Goal: Information Seeking & Learning: Learn about a topic

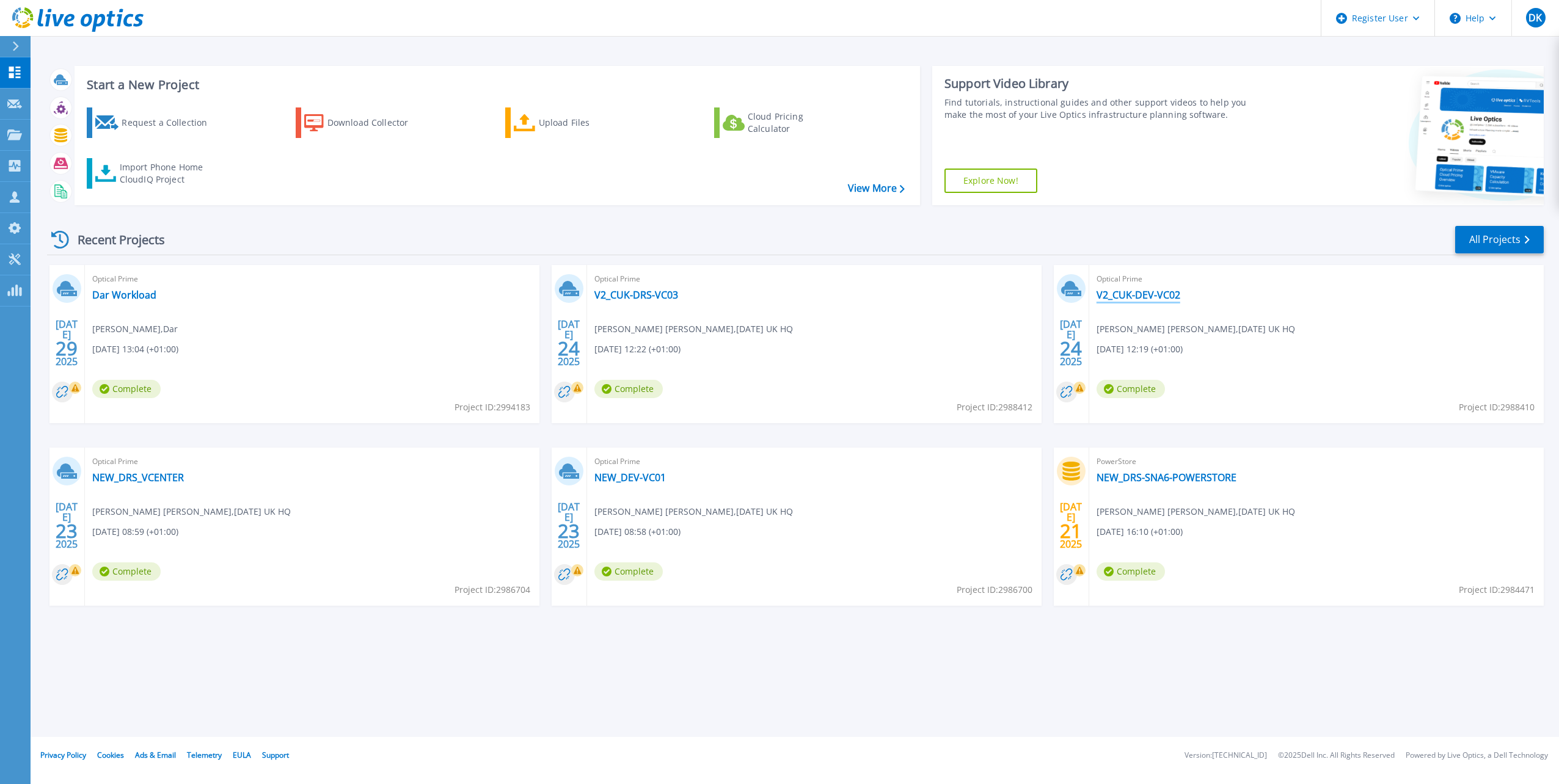
click at [1166, 293] on link "V2_CUK-DEV-VC02" at bounding box center [1139, 295] width 84 height 13
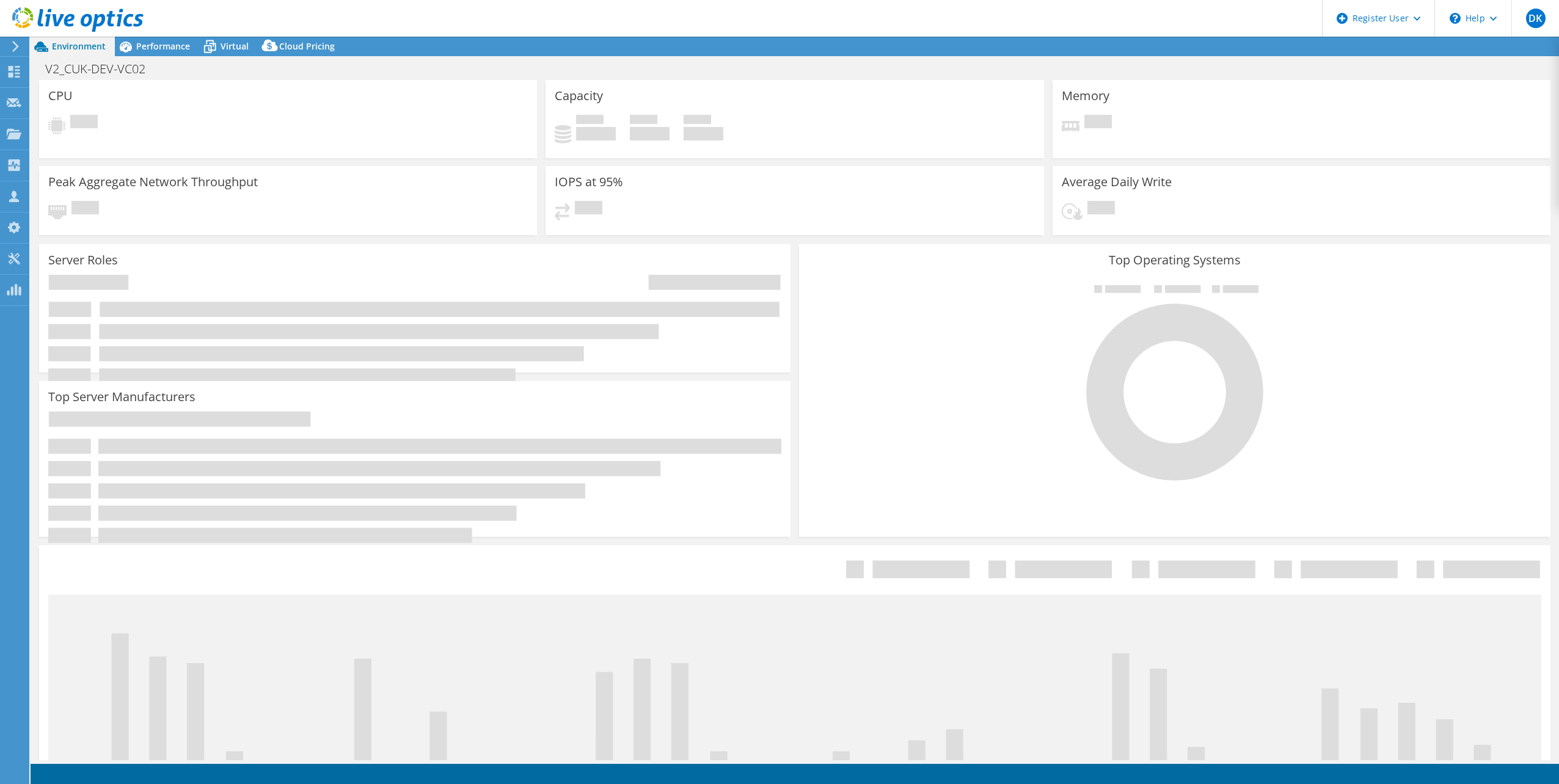
select select "EULondon"
select select "GBP"
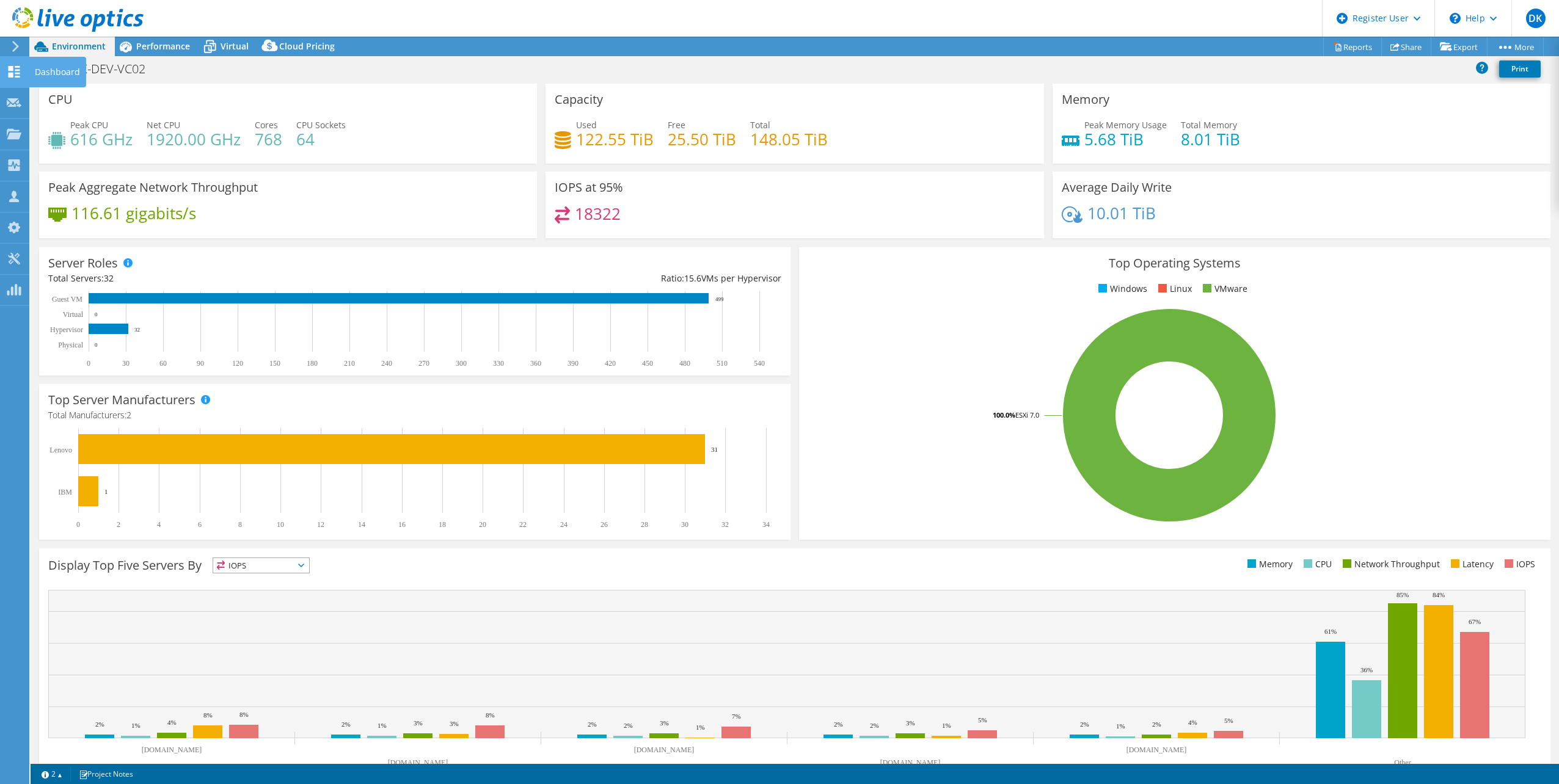
click at [13, 78] on div at bounding box center [14, 73] width 15 height 13
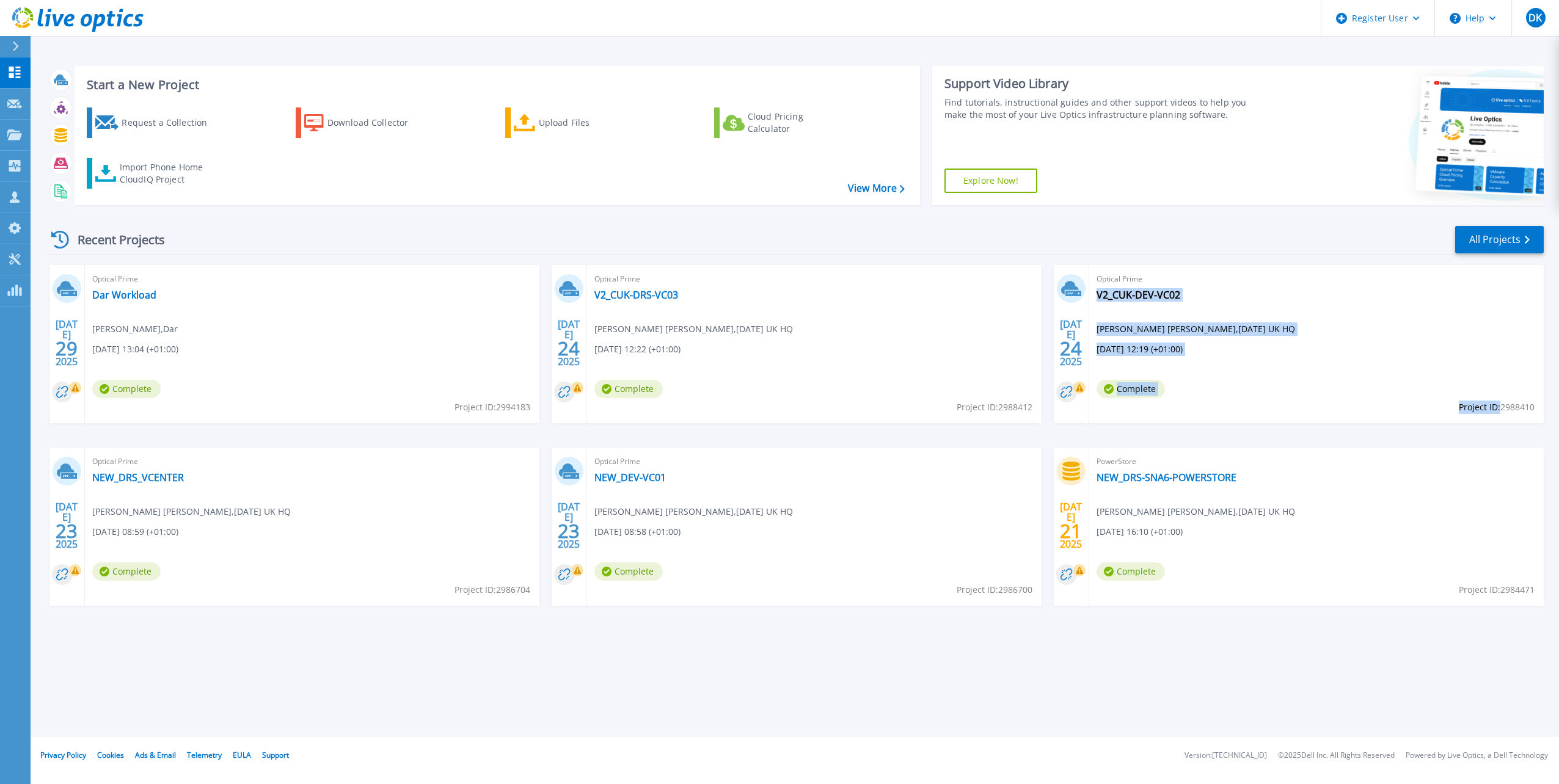
drag, startPoint x: 1498, startPoint y: 407, endPoint x: 1535, endPoint y: 409, distance: 37.1
click at [1535, 409] on div "Optical Prime V2_CUK-DEV-VC02 Josh De La Perrelle , Carnival UK HQ 07/24/2025, …" at bounding box center [1316, 344] width 454 height 158
drag, startPoint x: 1535, startPoint y: 409, endPoint x: 1510, endPoint y: 412, distance: 25.2
click at [1510, 412] on div "Optical Prime V2_CUK-DEV-VC02 Josh De La Perrelle , Carnival UK HQ 07/24/2025, …" at bounding box center [1316, 344] width 454 height 158
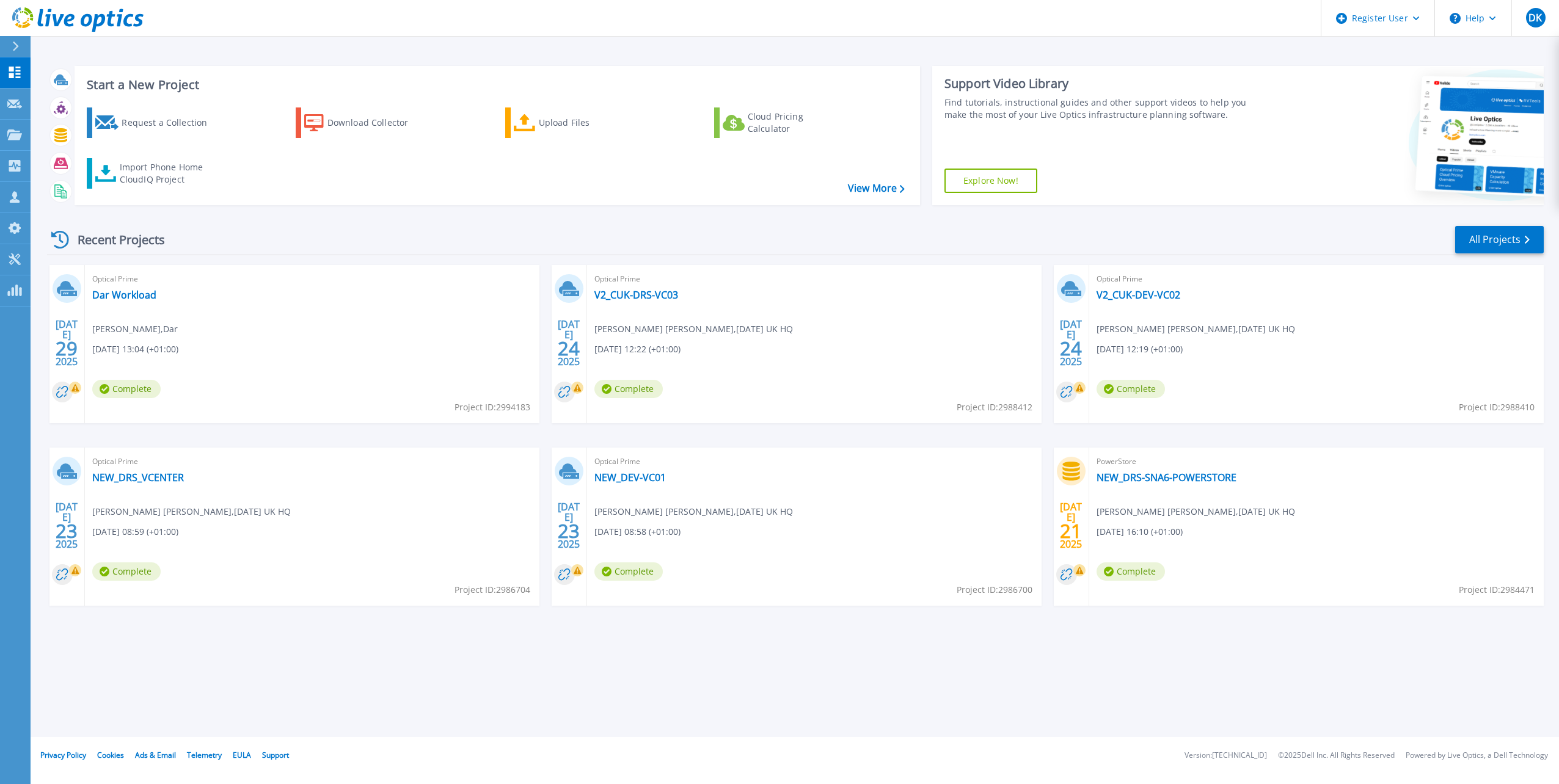
click at [530, 412] on span "Project ID: 2988410" at bounding box center [492, 407] width 76 height 13
drag, startPoint x: 1534, startPoint y: 410, endPoint x: 1502, endPoint y: 410, distance: 32.0
click at [530, 410] on span "Project ID: 2988410" at bounding box center [492, 407] width 76 height 13
copy span "2988410"
click at [1160, 296] on link "V2_CUK-DEV-VC02" at bounding box center [1139, 295] width 84 height 13
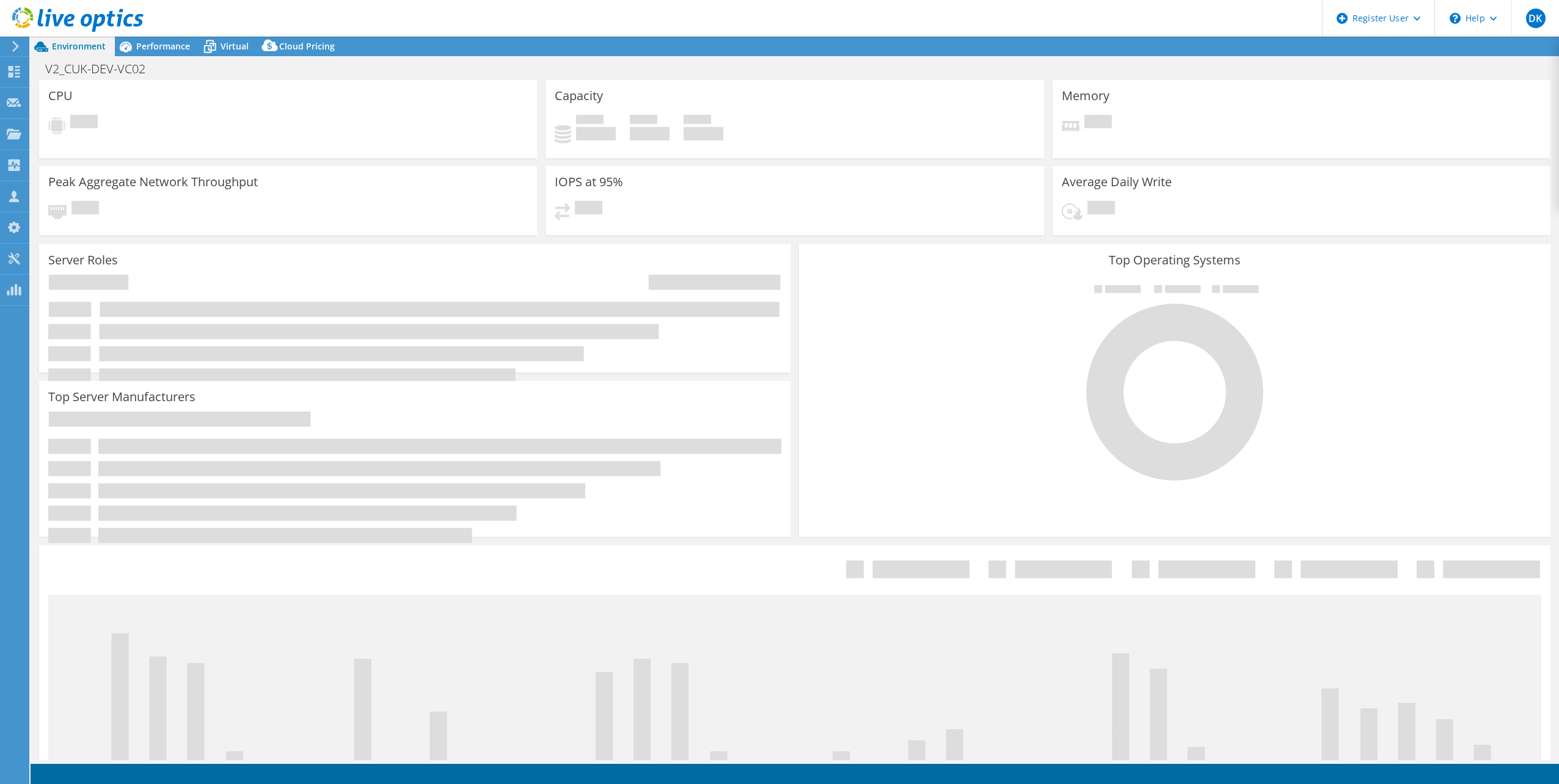
select select "EULondon"
select select "GBP"
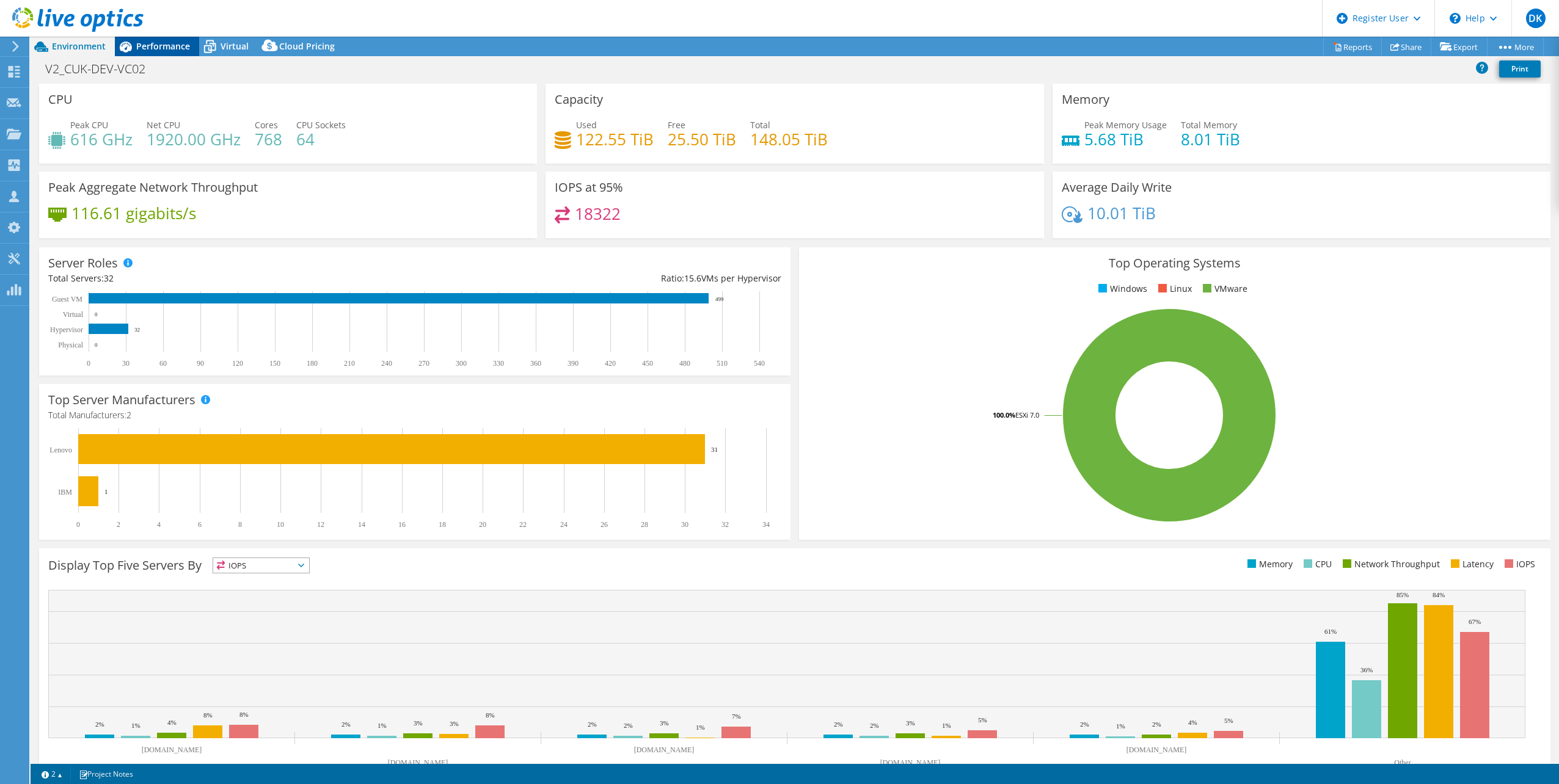
click at [173, 47] on span "Performance" at bounding box center [163, 46] width 54 height 12
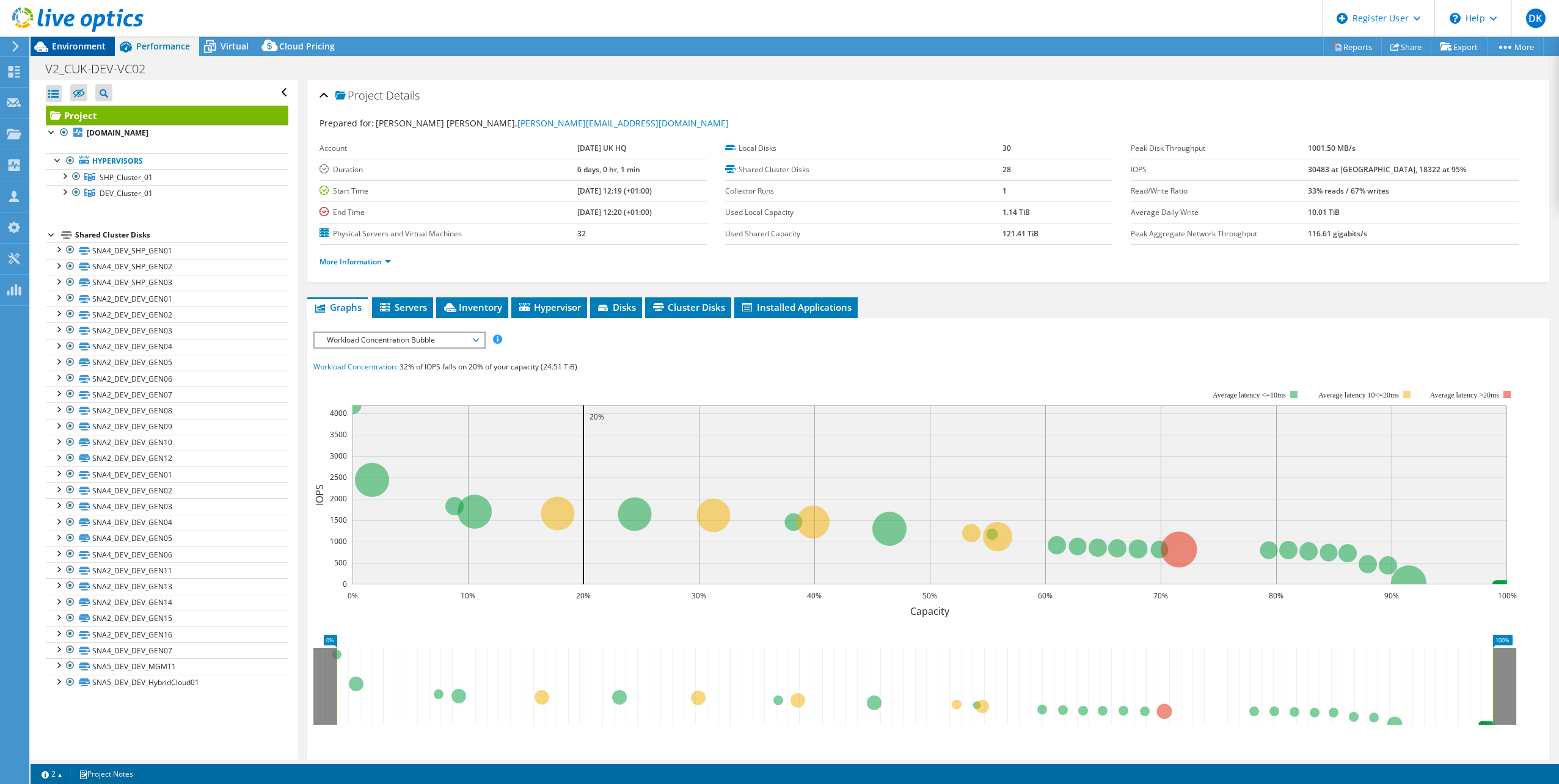
click at [85, 45] on span "Environment" at bounding box center [79, 46] width 54 height 12
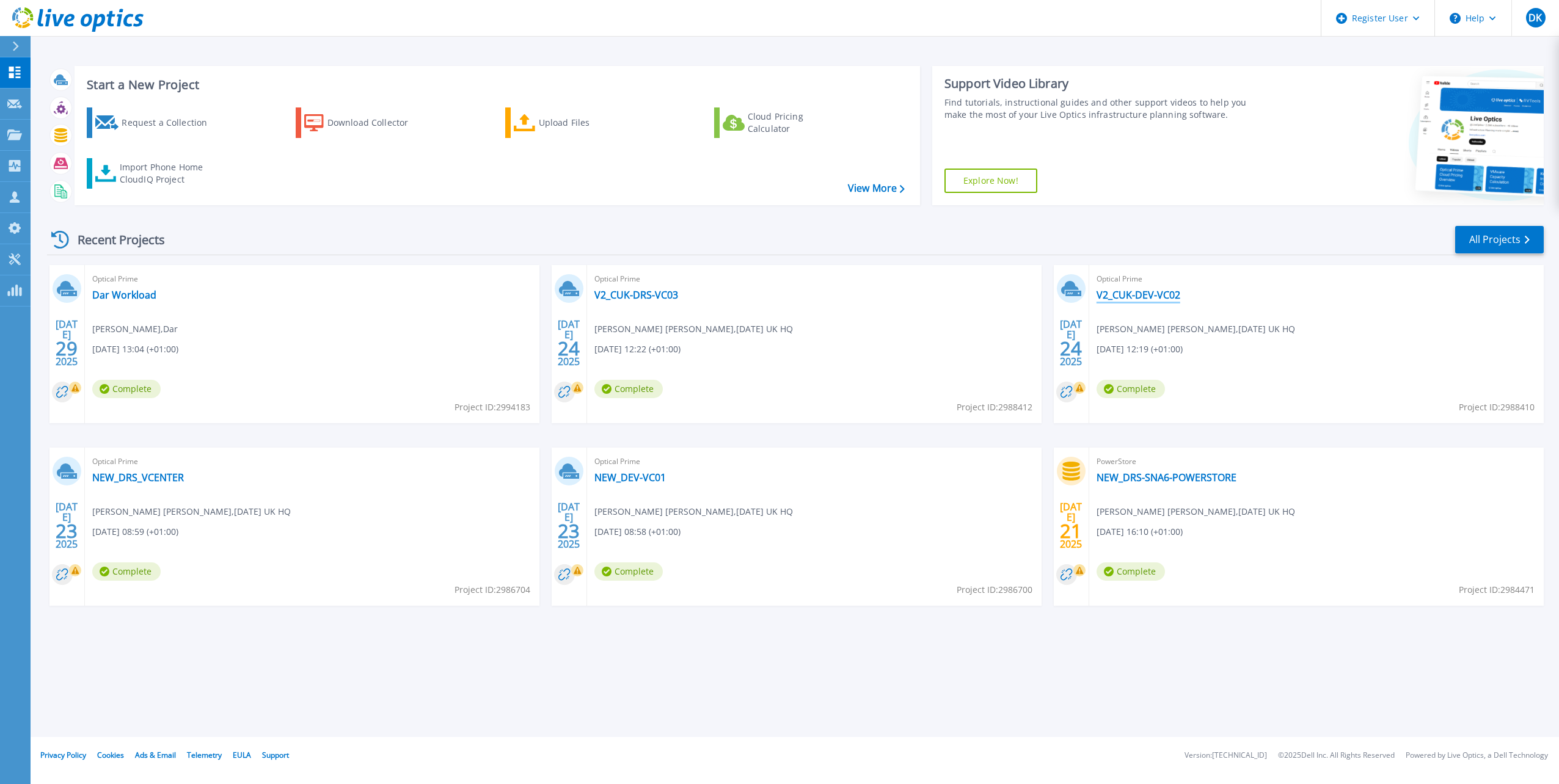
click at [1139, 294] on link "V2_CUK-DEV-VC02" at bounding box center [1139, 295] width 84 height 13
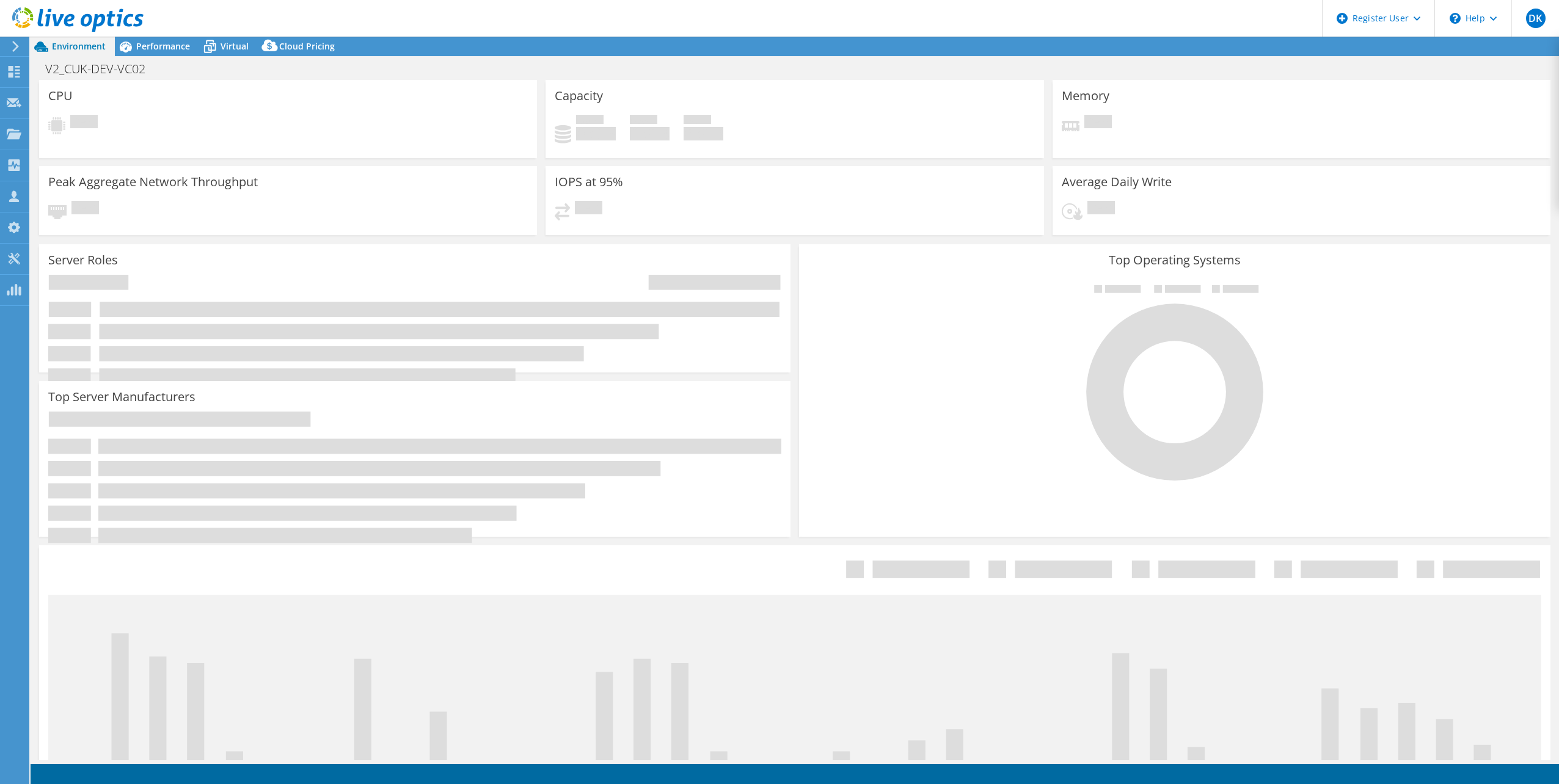
select select "EULondon"
select select "GBP"
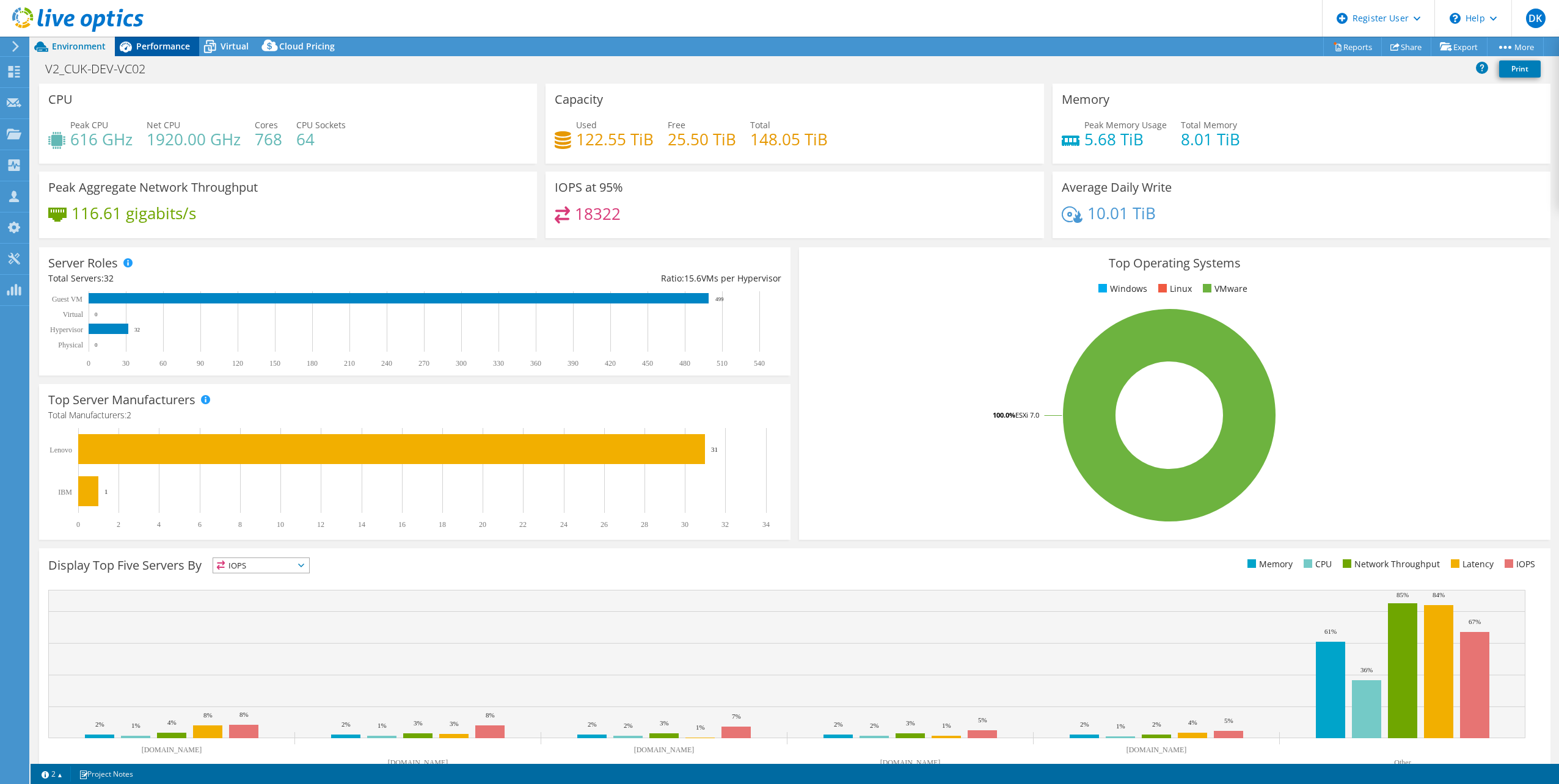
click at [175, 45] on span "Performance" at bounding box center [163, 46] width 54 height 12
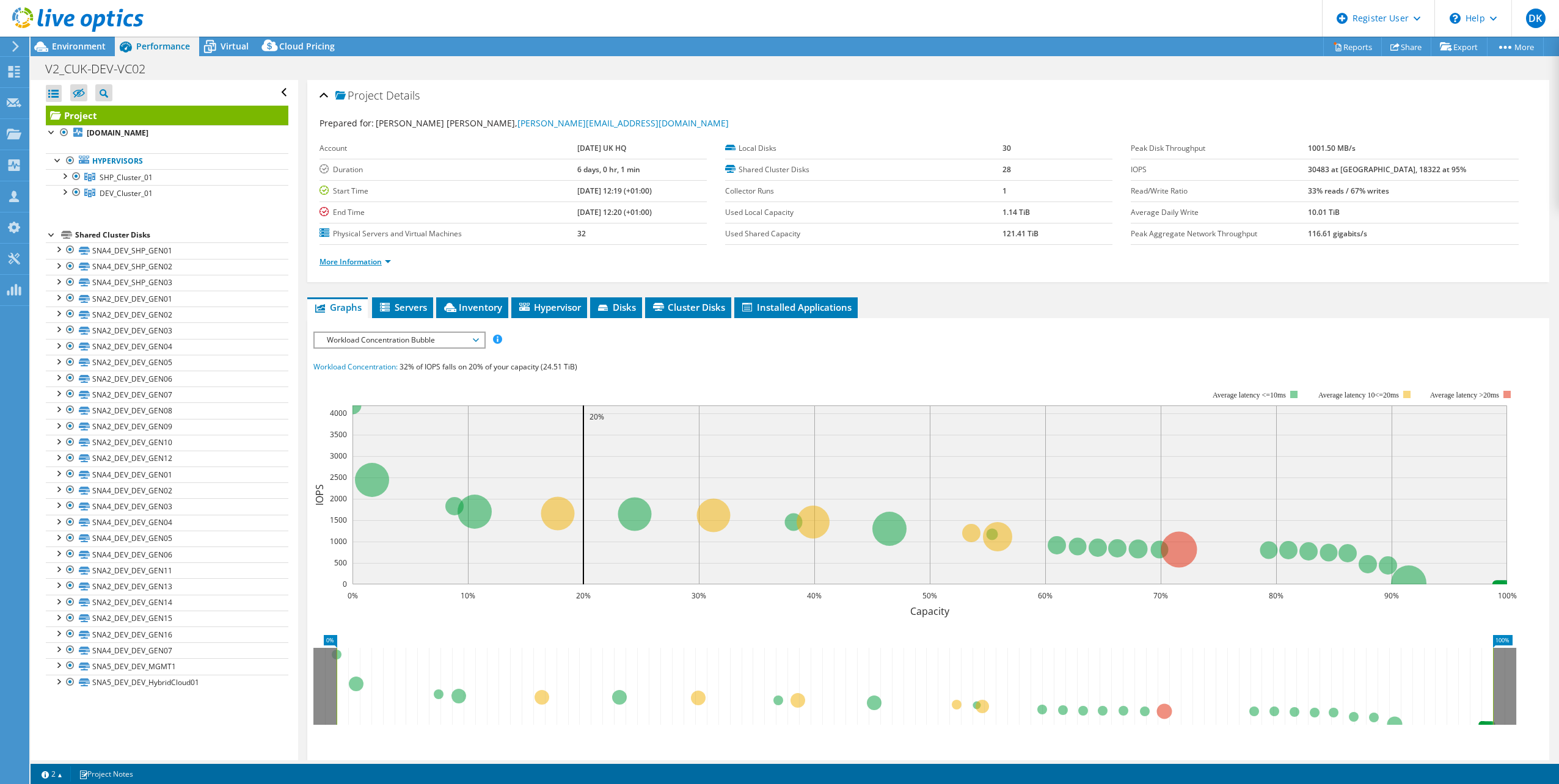
click at [351, 264] on link "More Information" at bounding box center [355, 262] width 72 height 10
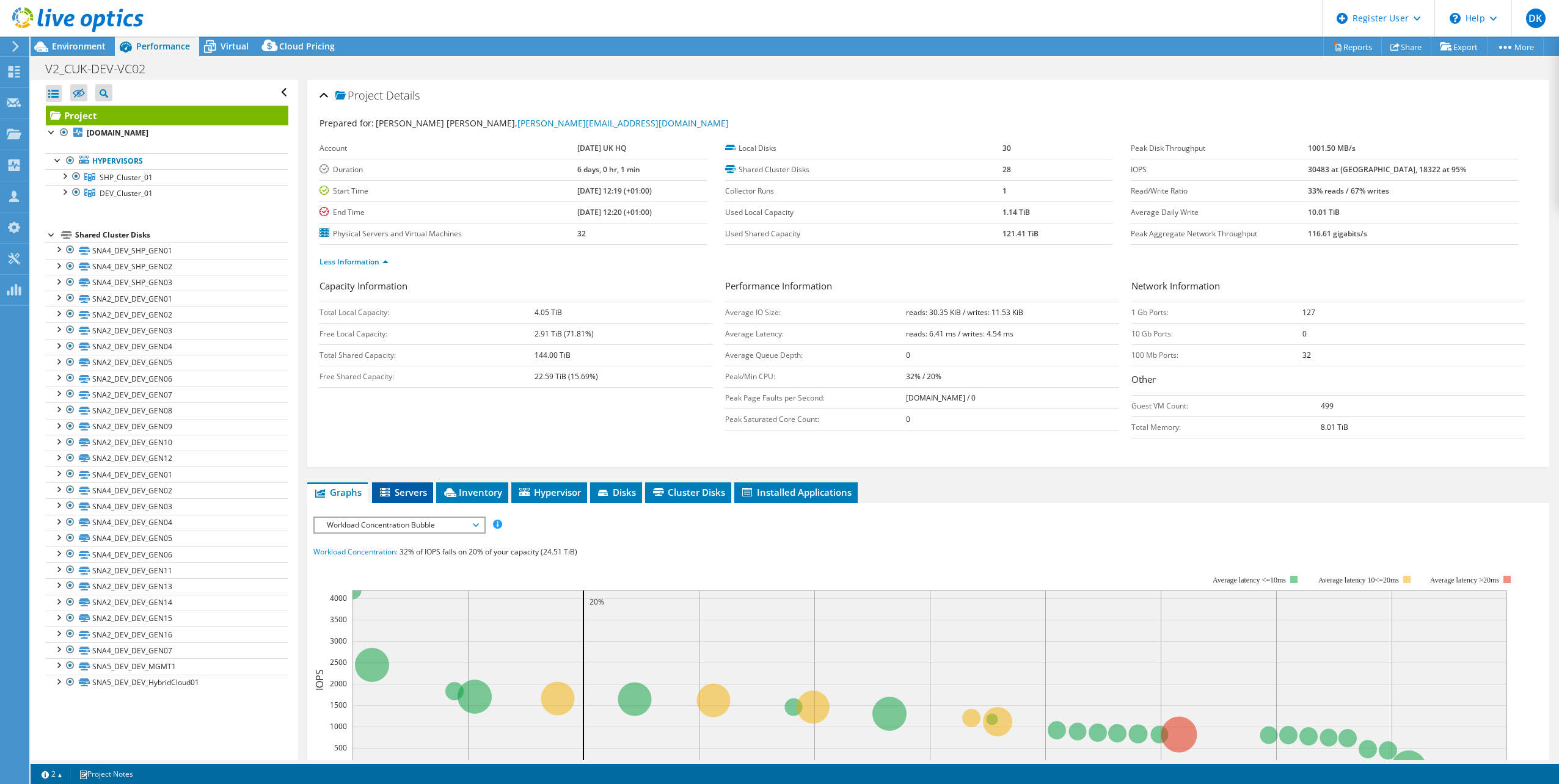
click at [413, 494] on span "Servers" at bounding box center [402, 493] width 49 height 13
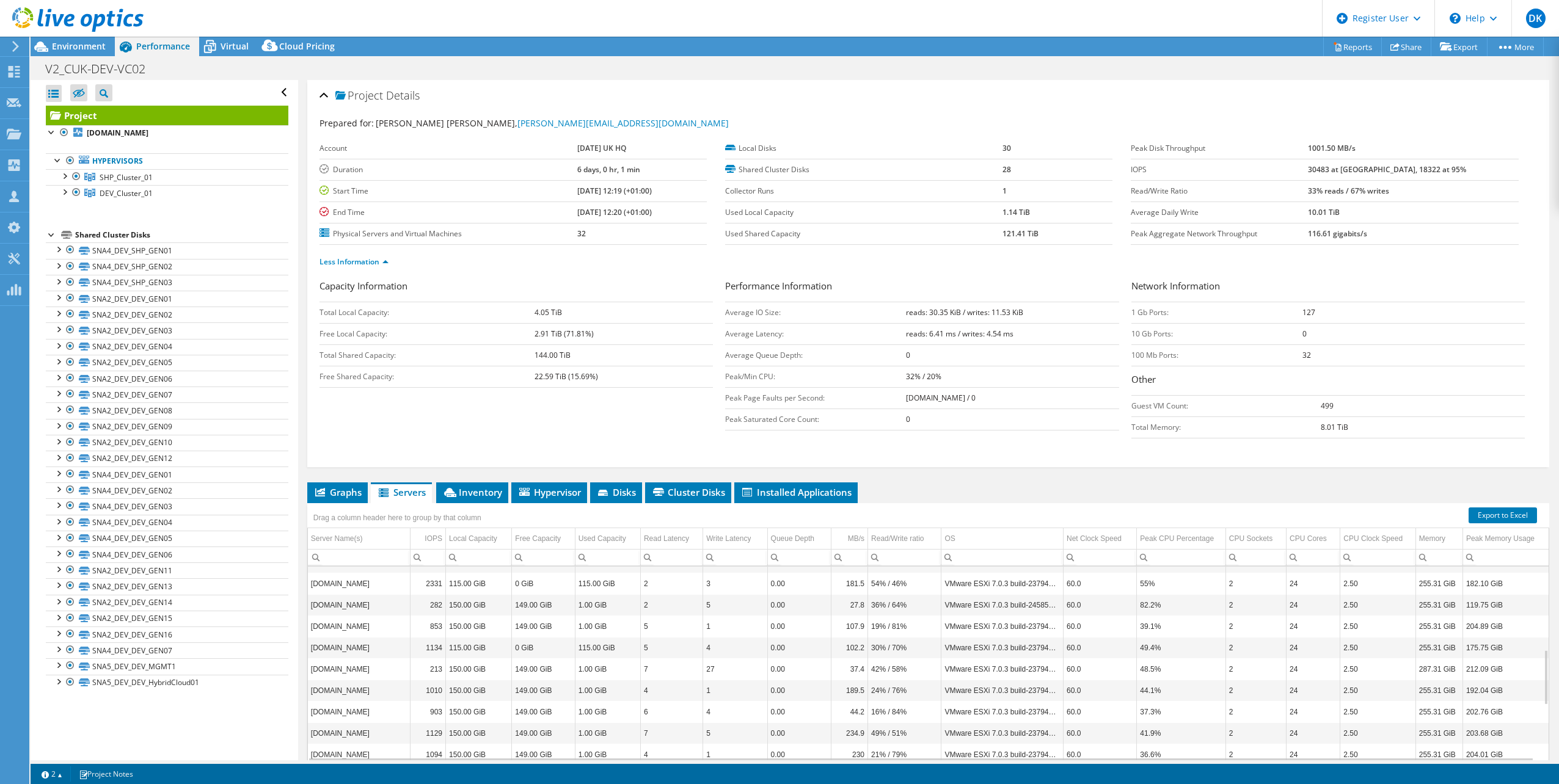
scroll to position [220, 0]
click at [237, 51] on span "Virtual" at bounding box center [235, 46] width 28 height 12
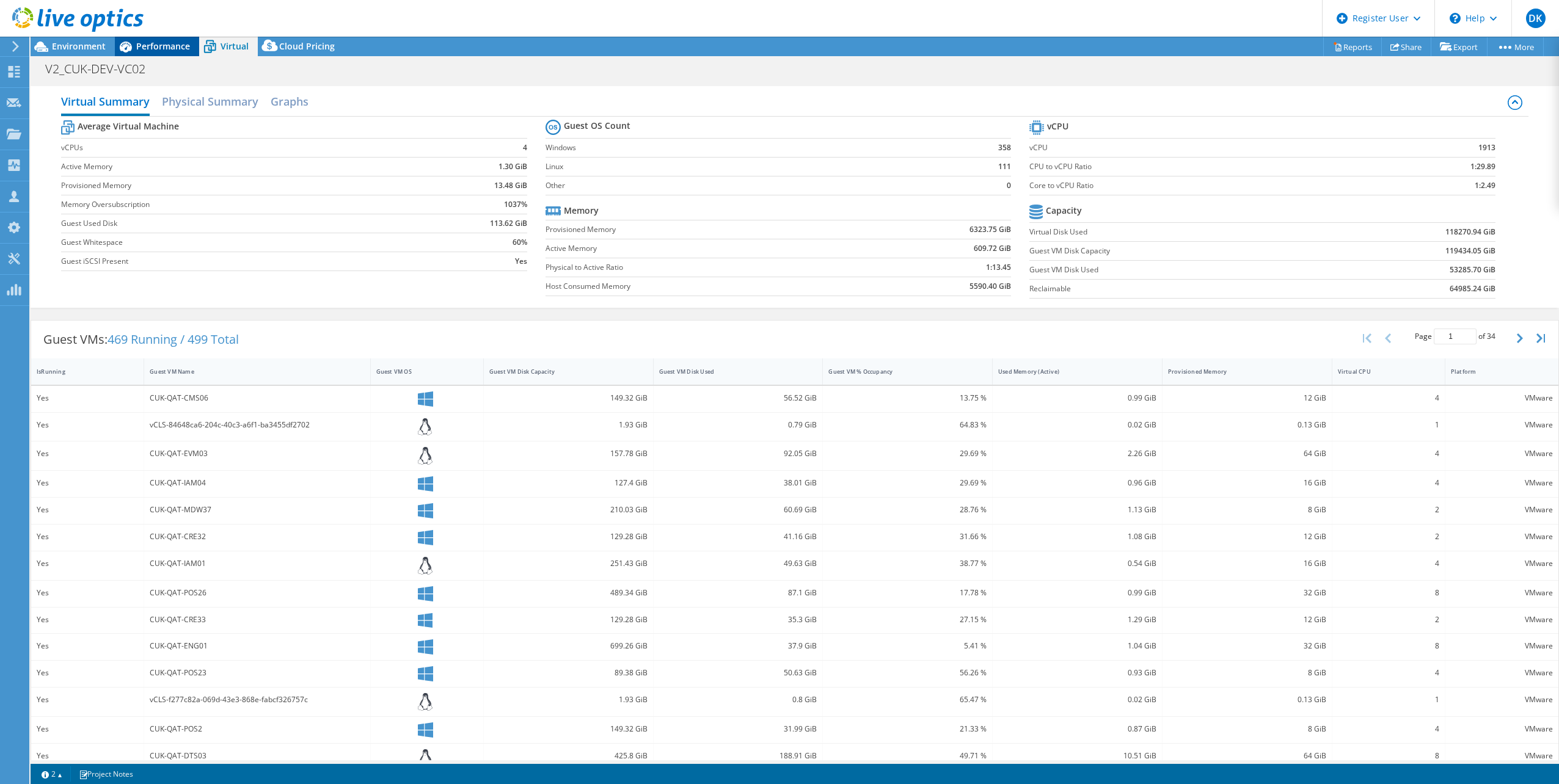
click at [189, 47] on span "Performance" at bounding box center [163, 46] width 54 height 12
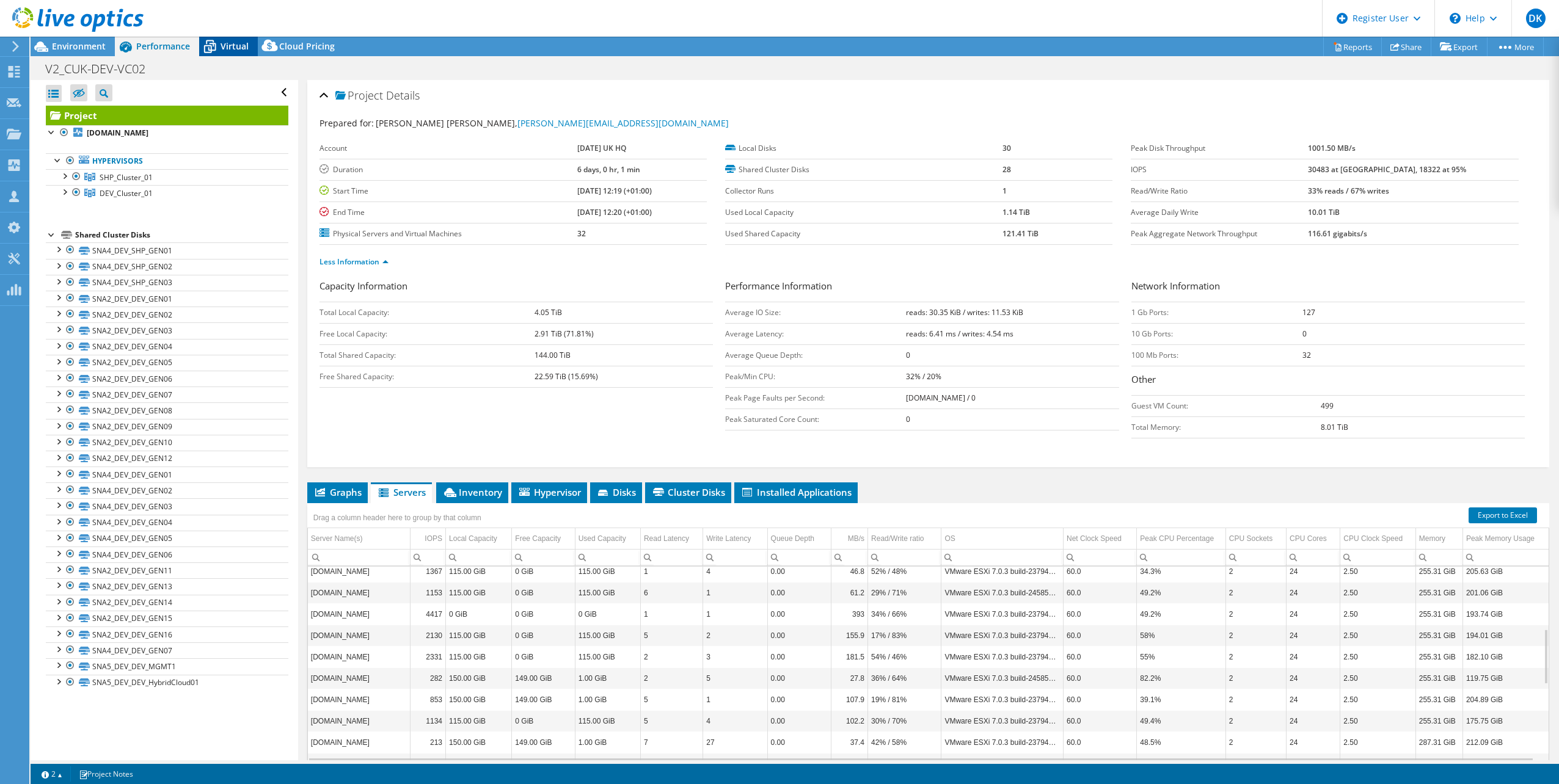
click at [225, 42] on span "Virtual" at bounding box center [235, 46] width 28 height 12
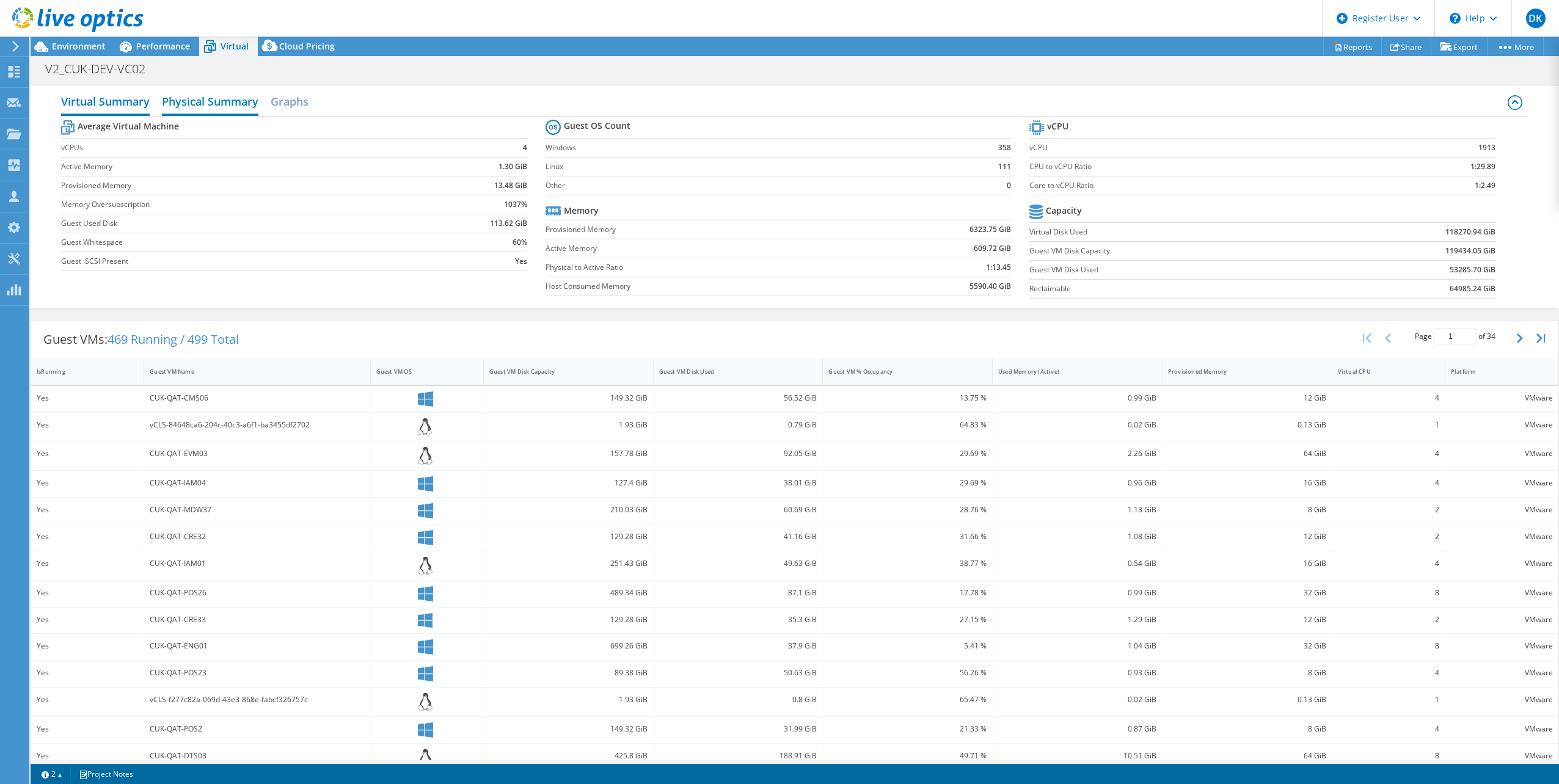
click at [207, 97] on h2 "Physical Summary" at bounding box center [210, 102] width 97 height 27
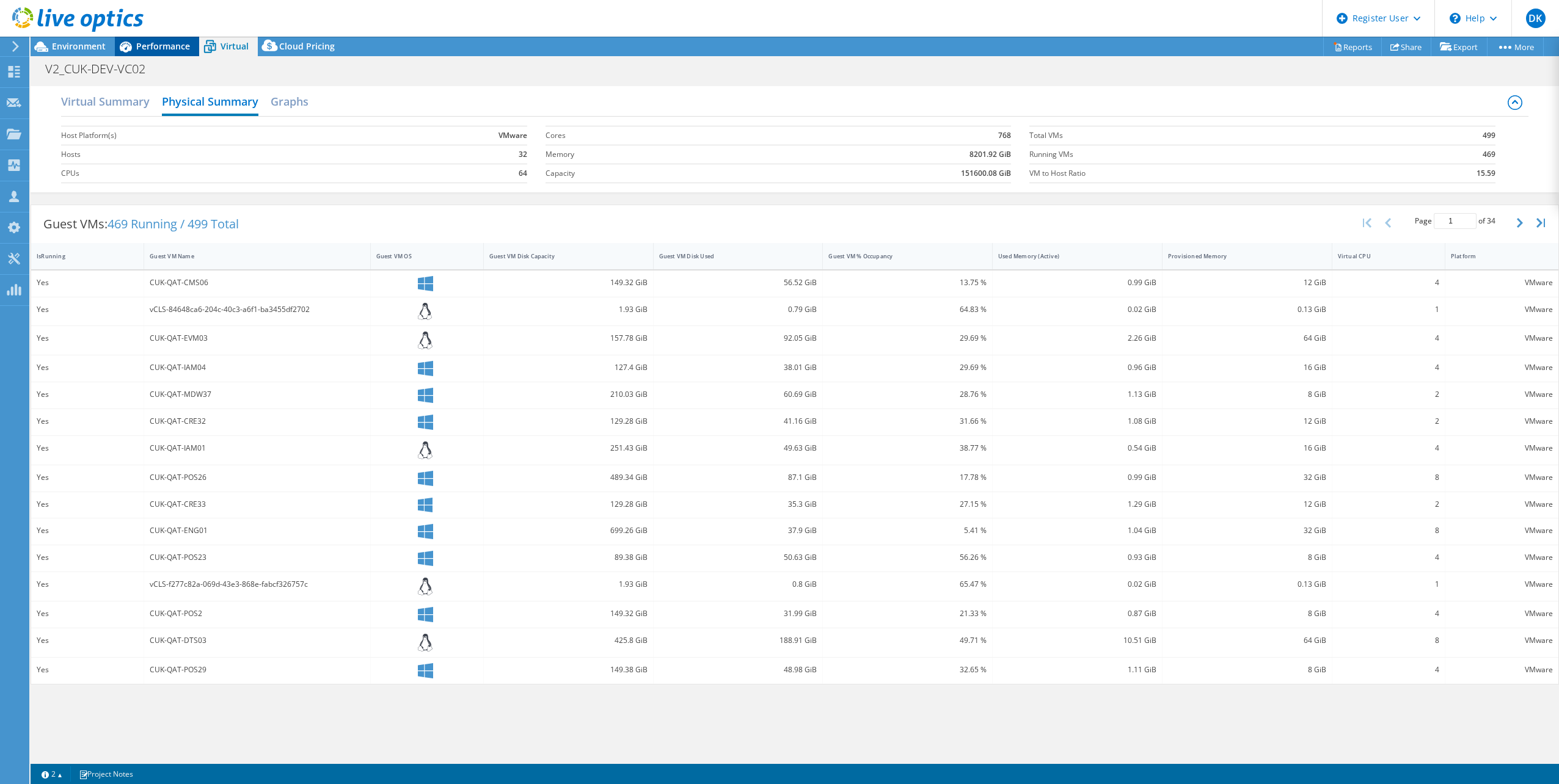
click at [162, 46] on span "Performance" at bounding box center [163, 46] width 54 height 12
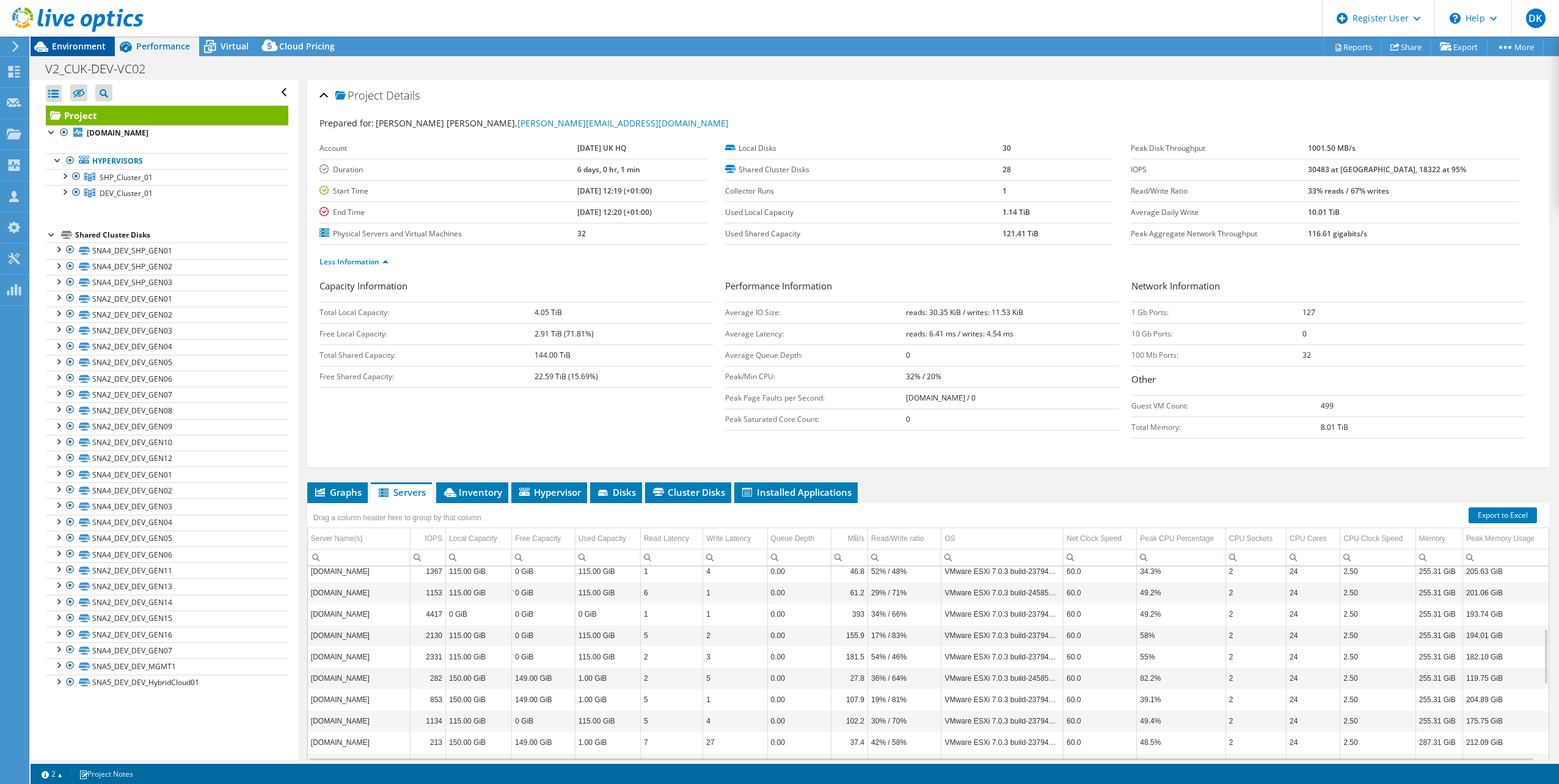
click at [77, 49] on span "Environment" at bounding box center [79, 46] width 54 height 12
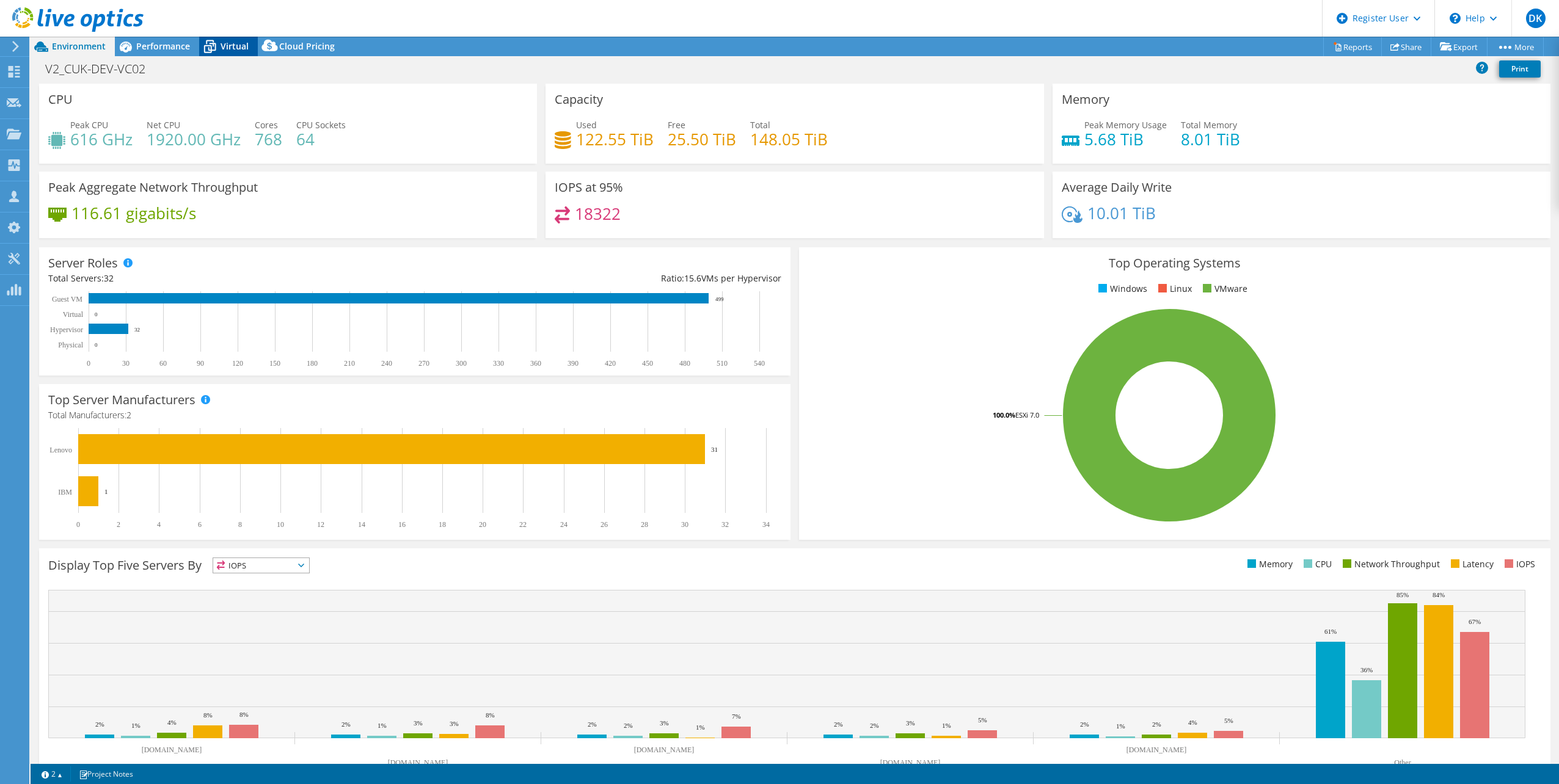
click at [219, 47] on icon at bounding box center [209, 47] width 22 height 22
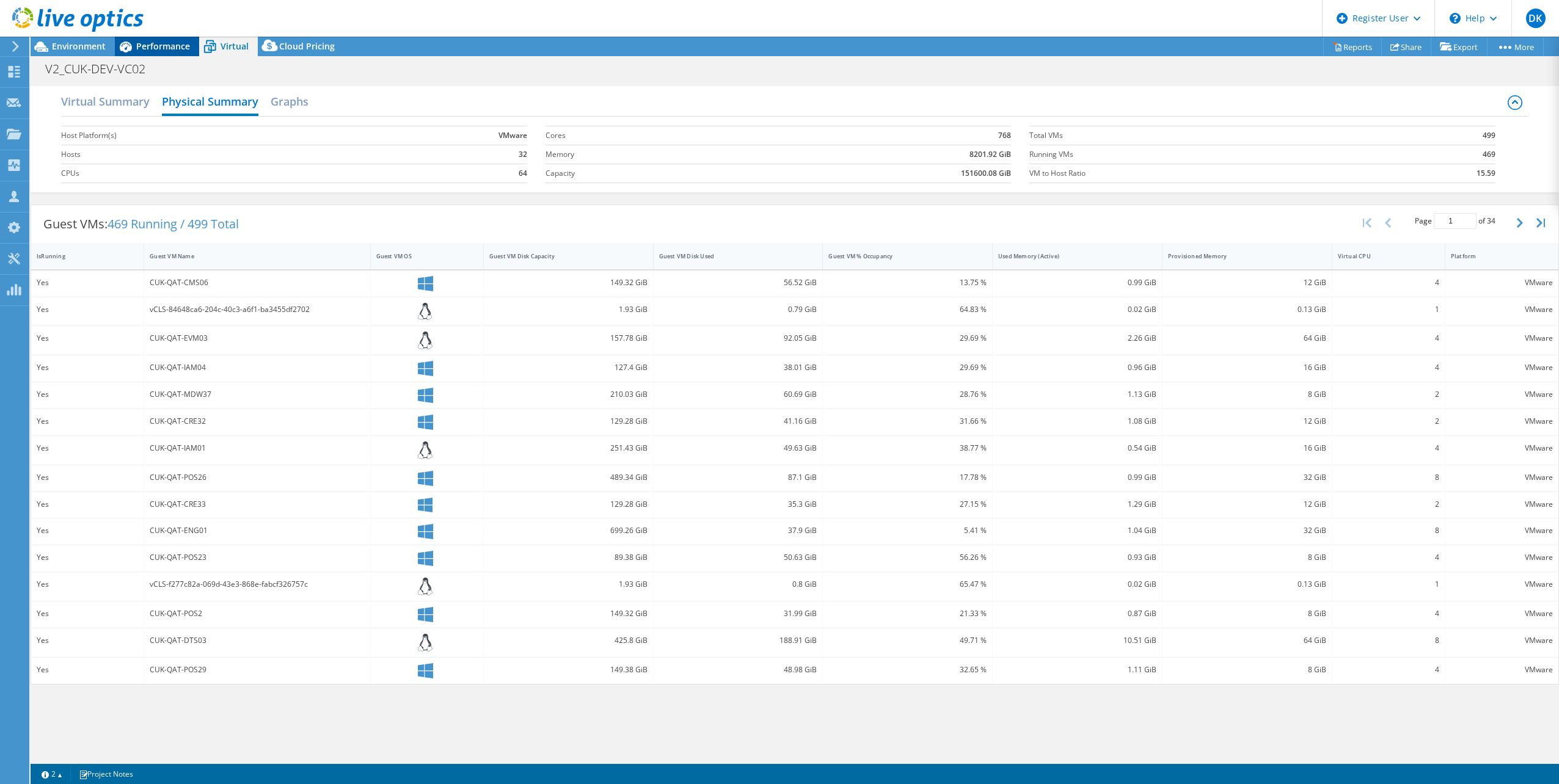
click at [162, 47] on span "Performance" at bounding box center [163, 46] width 54 height 12
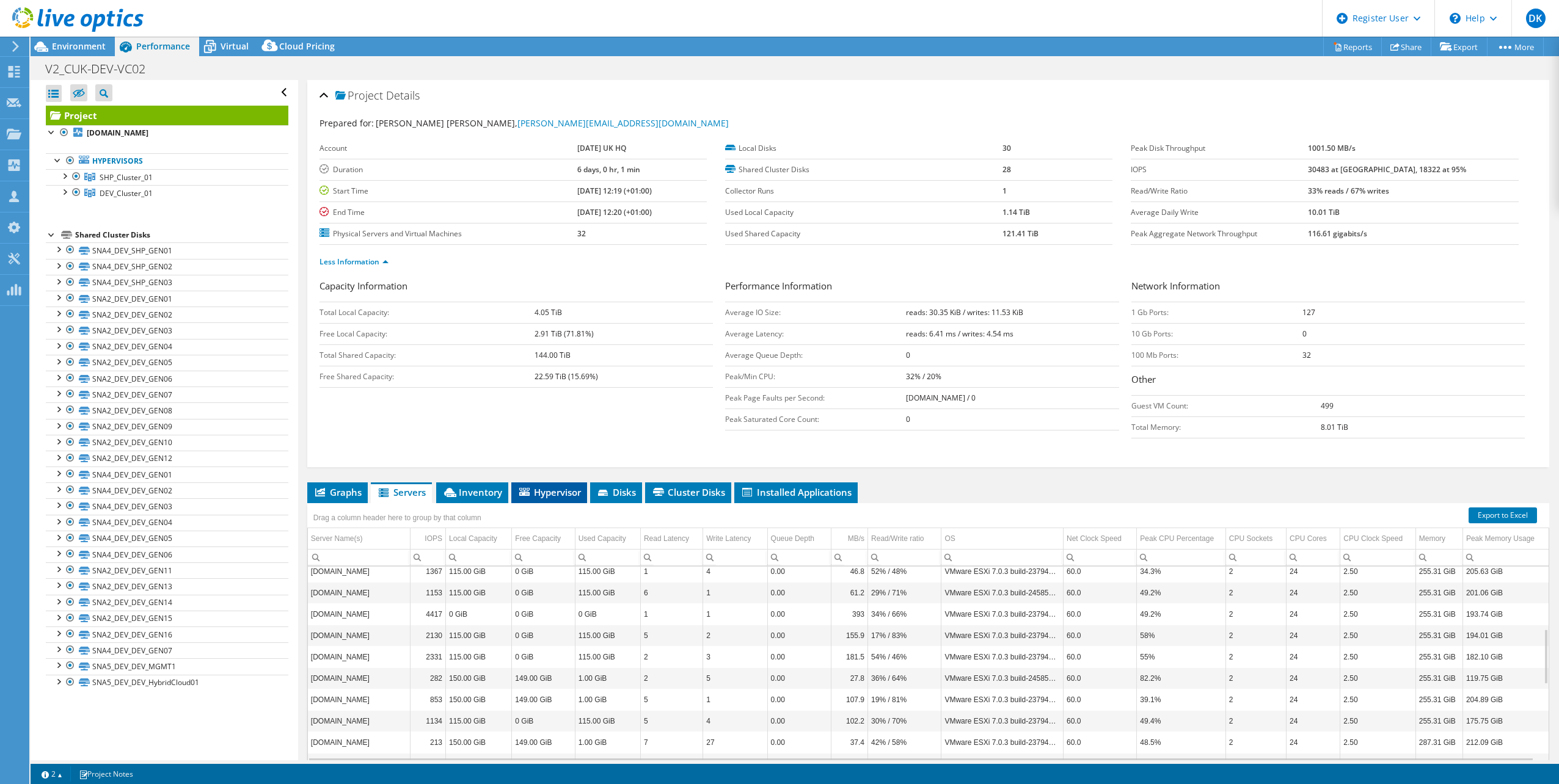
click at [555, 490] on span "Hypervisor" at bounding box center [549, 493] width 63 height 13
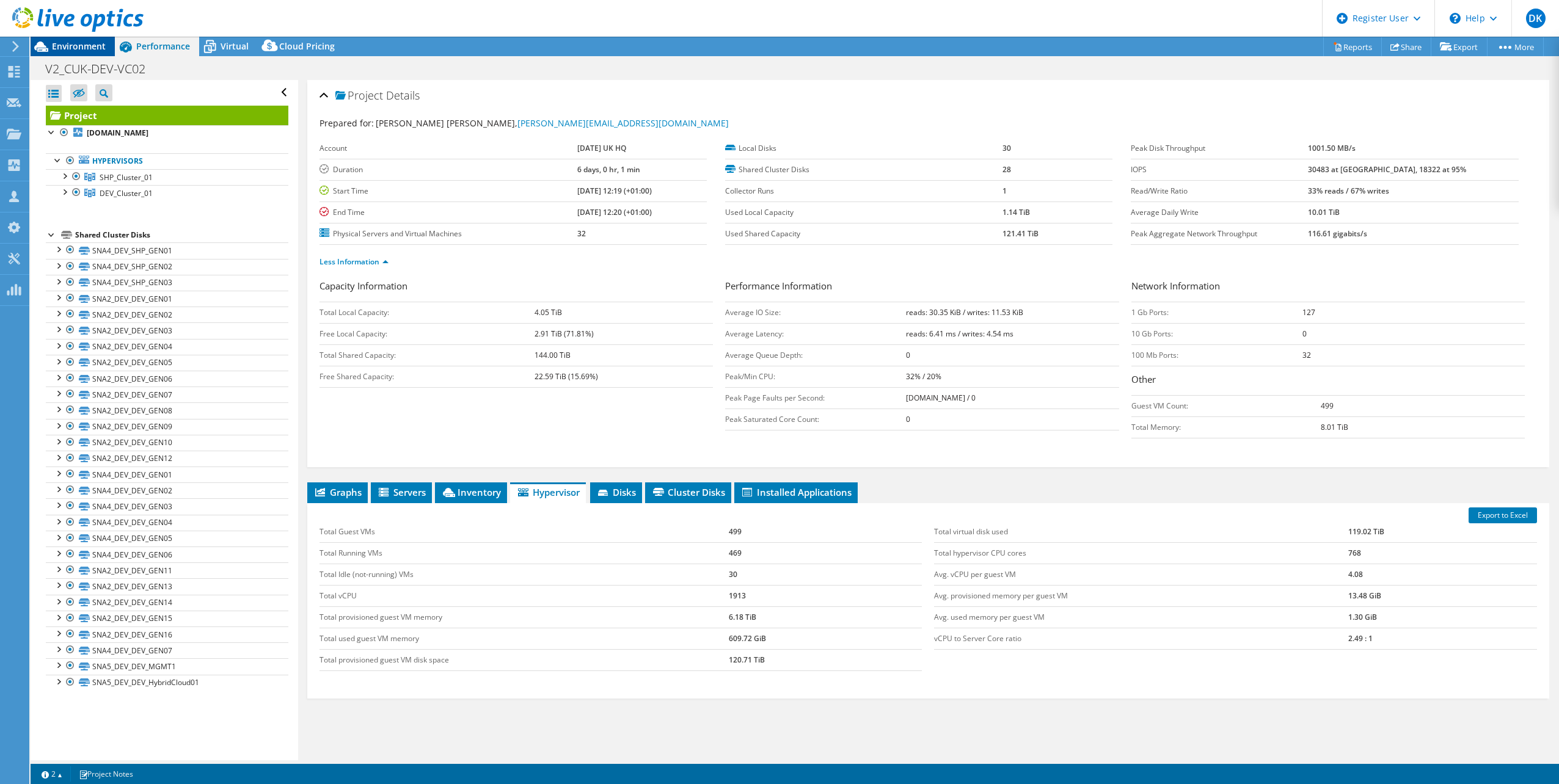
click at [85, 48] on span "Environment" at bounding box center [79, 46] width 54 height 12
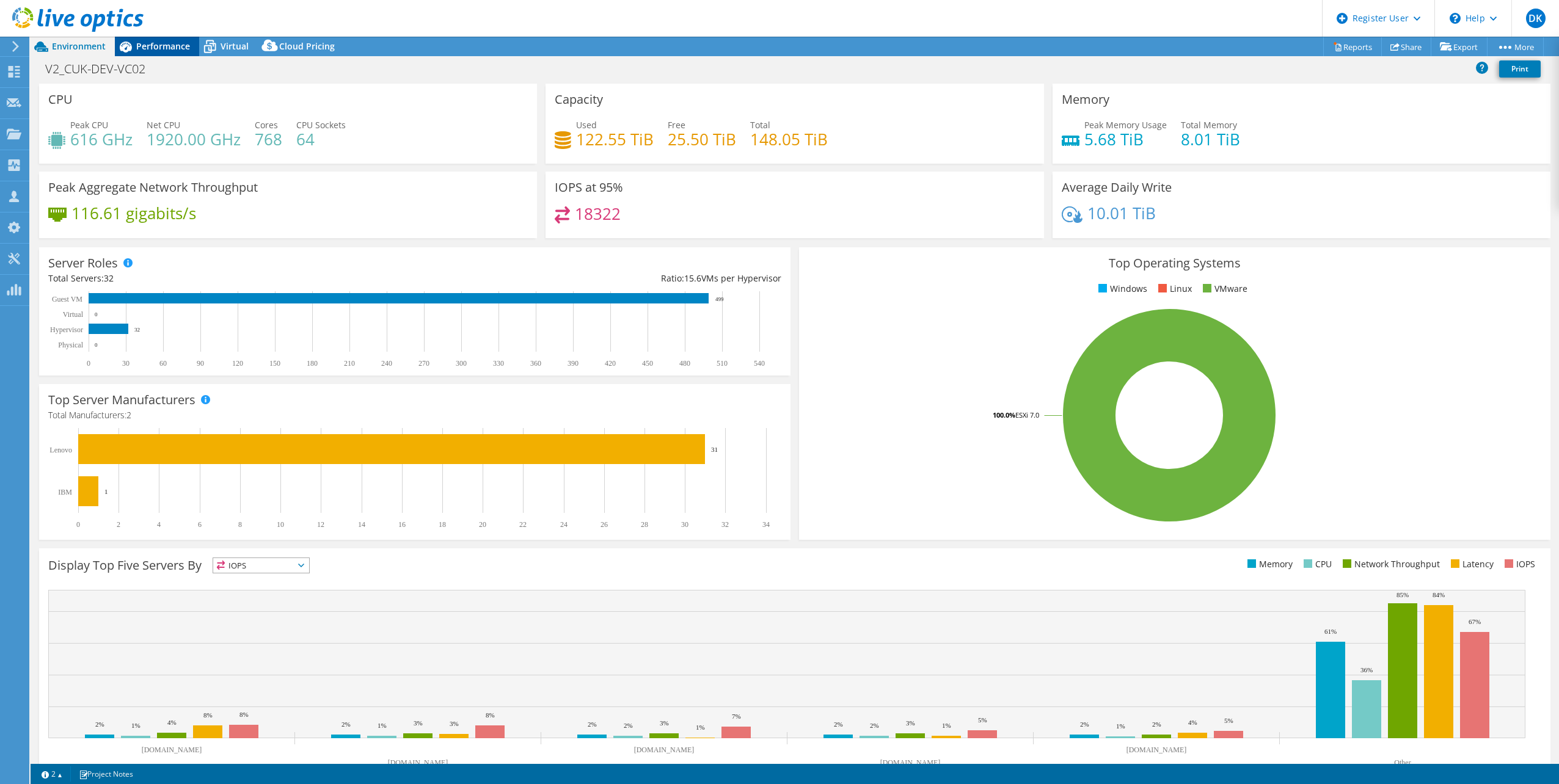
click at [158, 45] on span "Performance" at bounding box center [163, 46] width 54 height 12
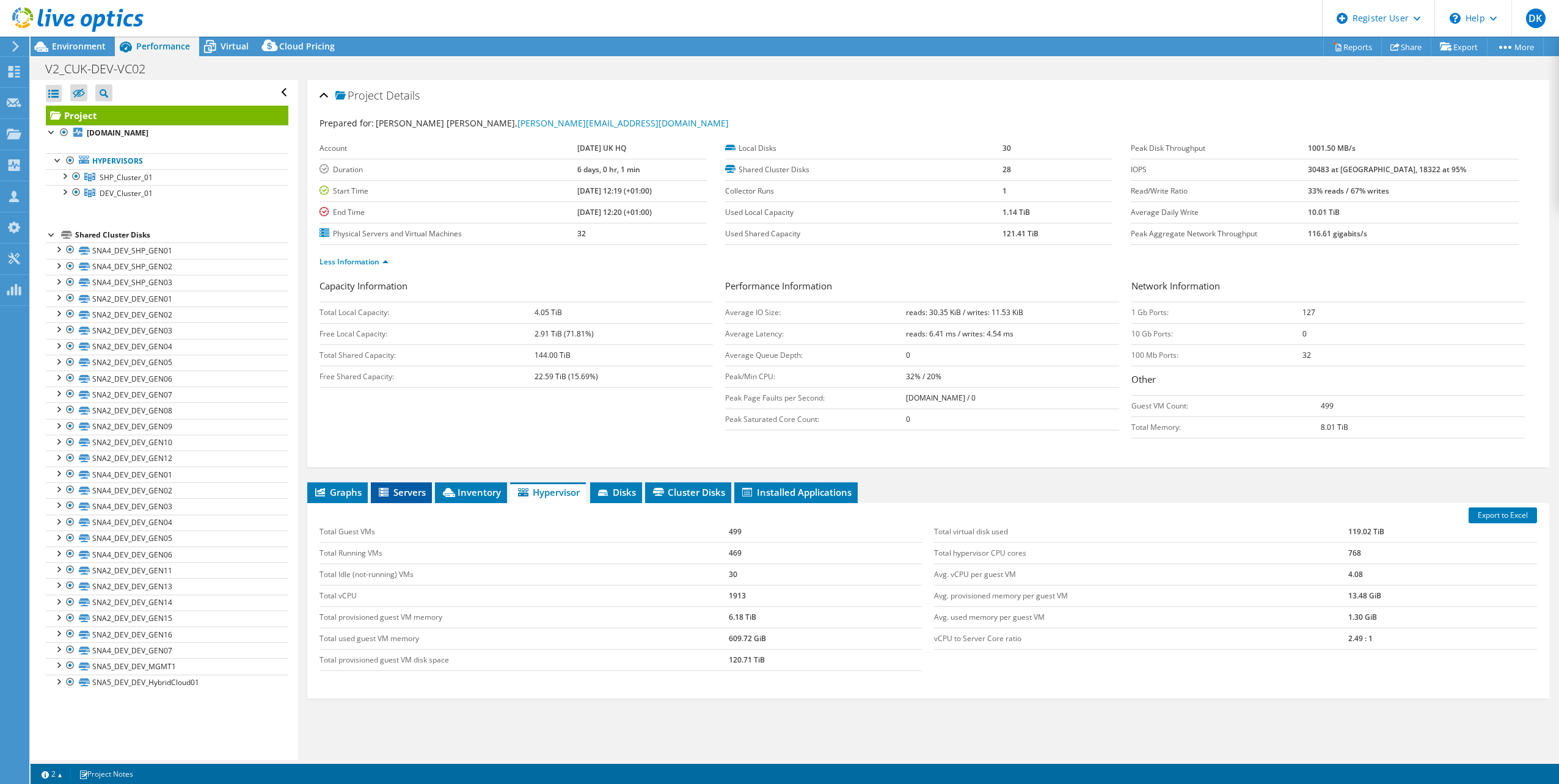
click at [408, 497] on li "Servers" at bounding box center [402, 493] width 61 height 21
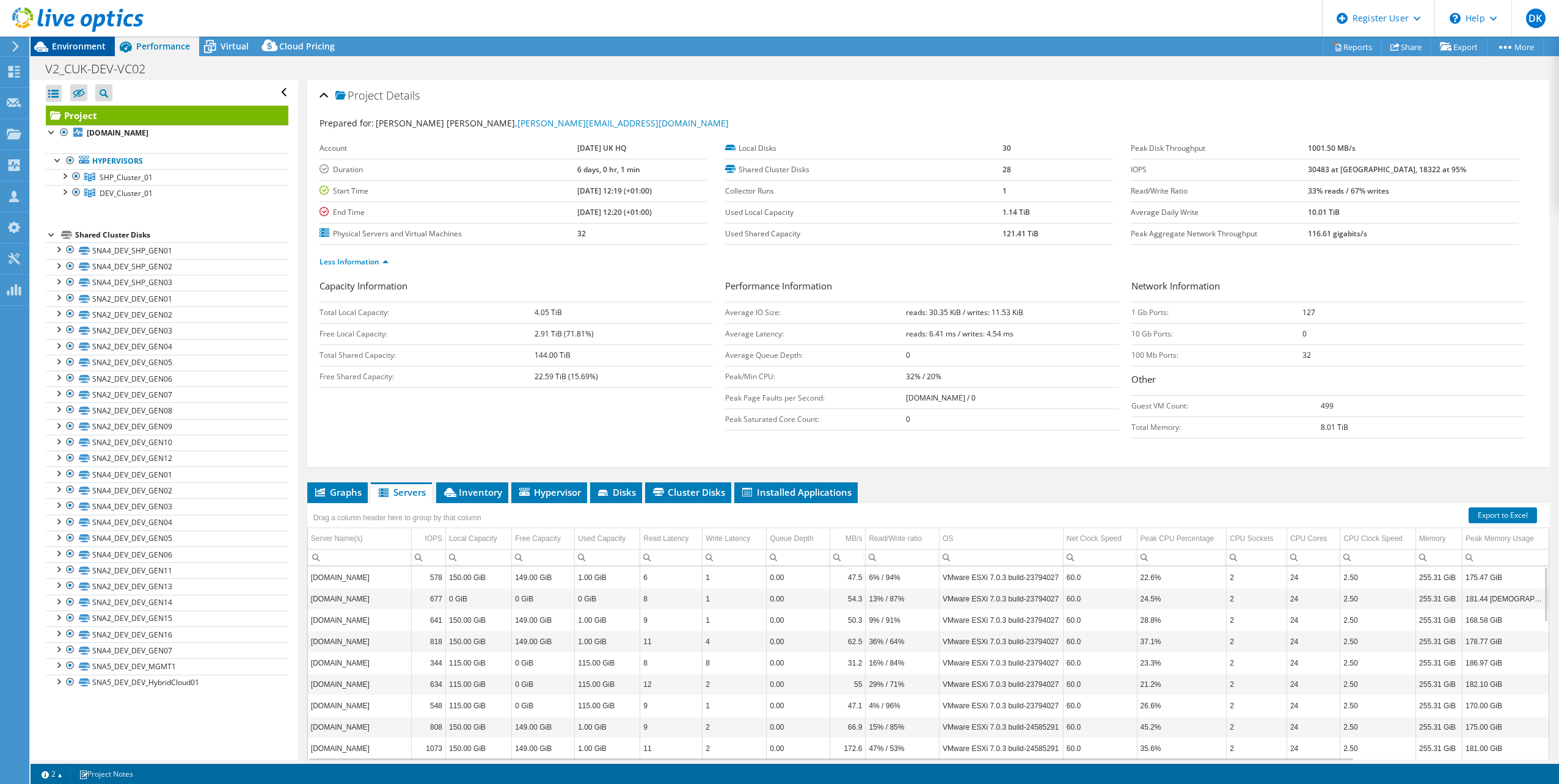
click at [96, 42] on span "Environment" at bounding box center [79, 46] width 54 height 12
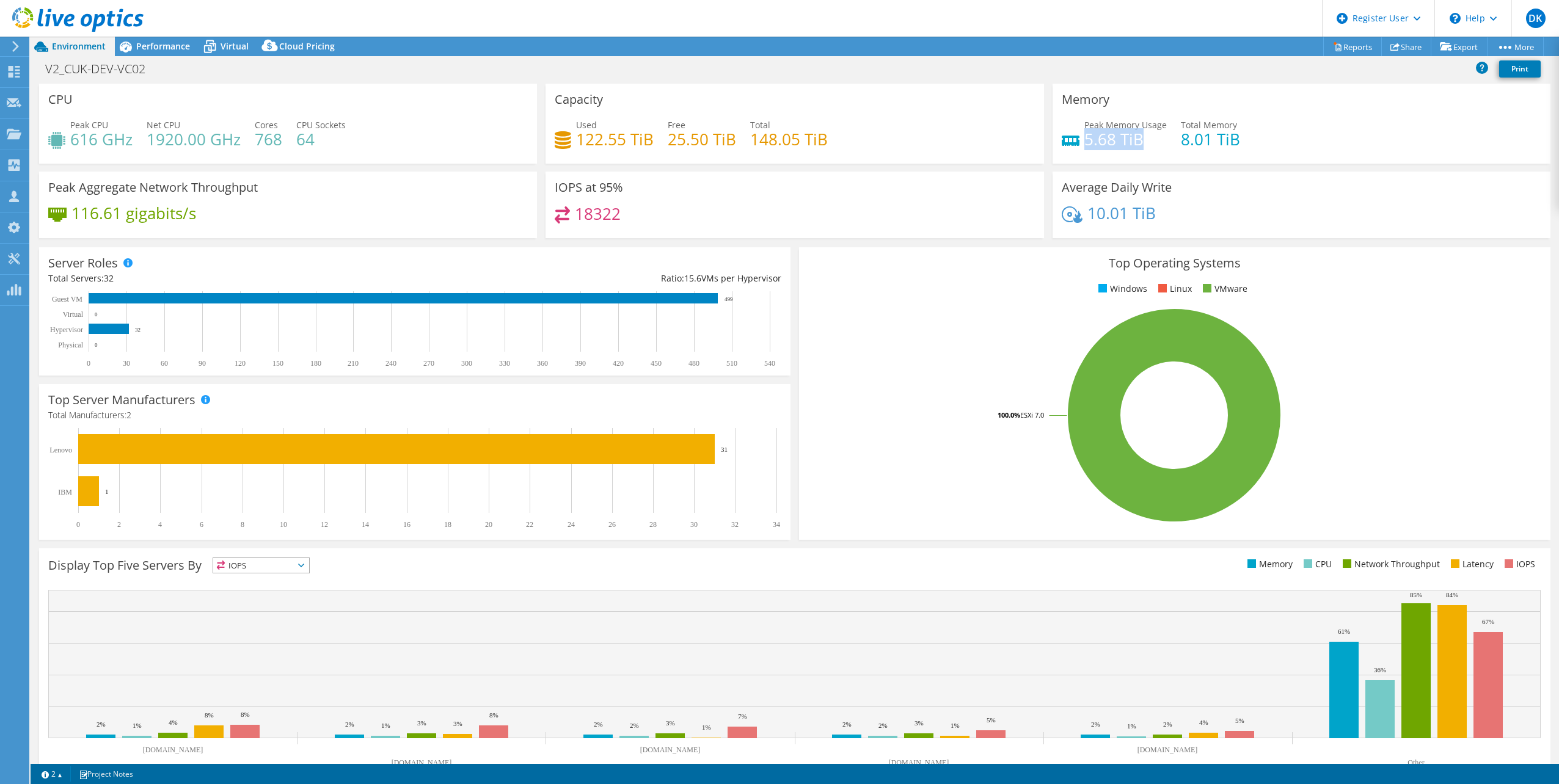
drag, startPoint x: 1139, startPoint y: 142, endPoint x: 1081, endPoint y: 142, distance: 58.0
click at [1084, 142] on h4 "5.68 TiB" at bounding box center [1125, 139] width 83 height 13
click at [1407, 232] on div "10.01 TiB" at bounding box center [1301, 219] width 480 height 26
